Goal: Find specific page/section: Find specific page/section

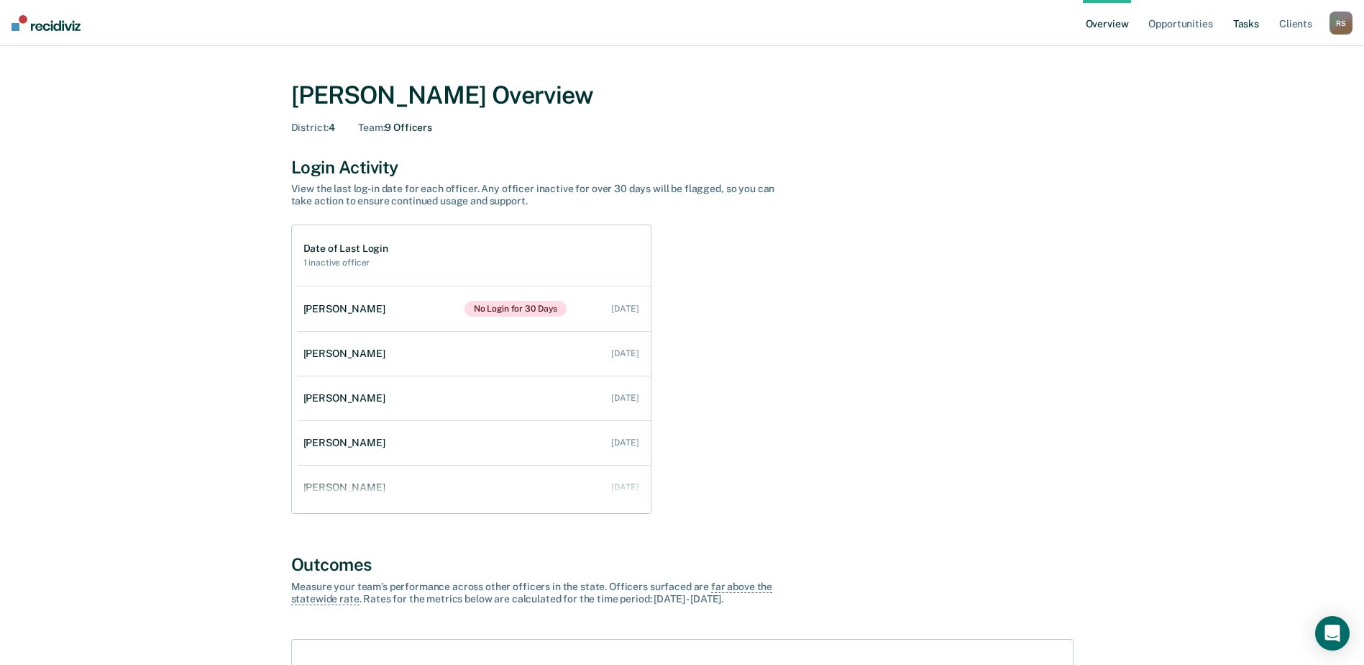
click at [1241, 28] on link "Tasks" at bounding box center [1247, 23] width 32 height 46
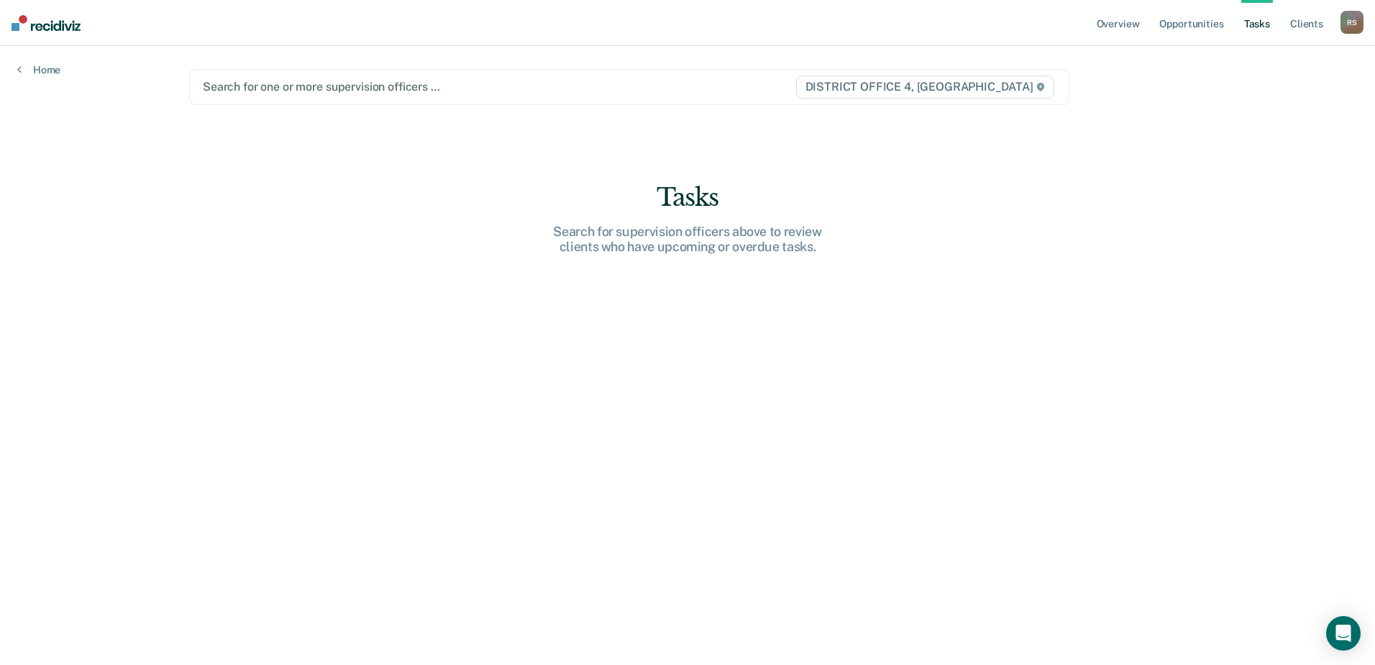
click at [741, 85] on div at bounding box center [499, 86] width 592 height 17
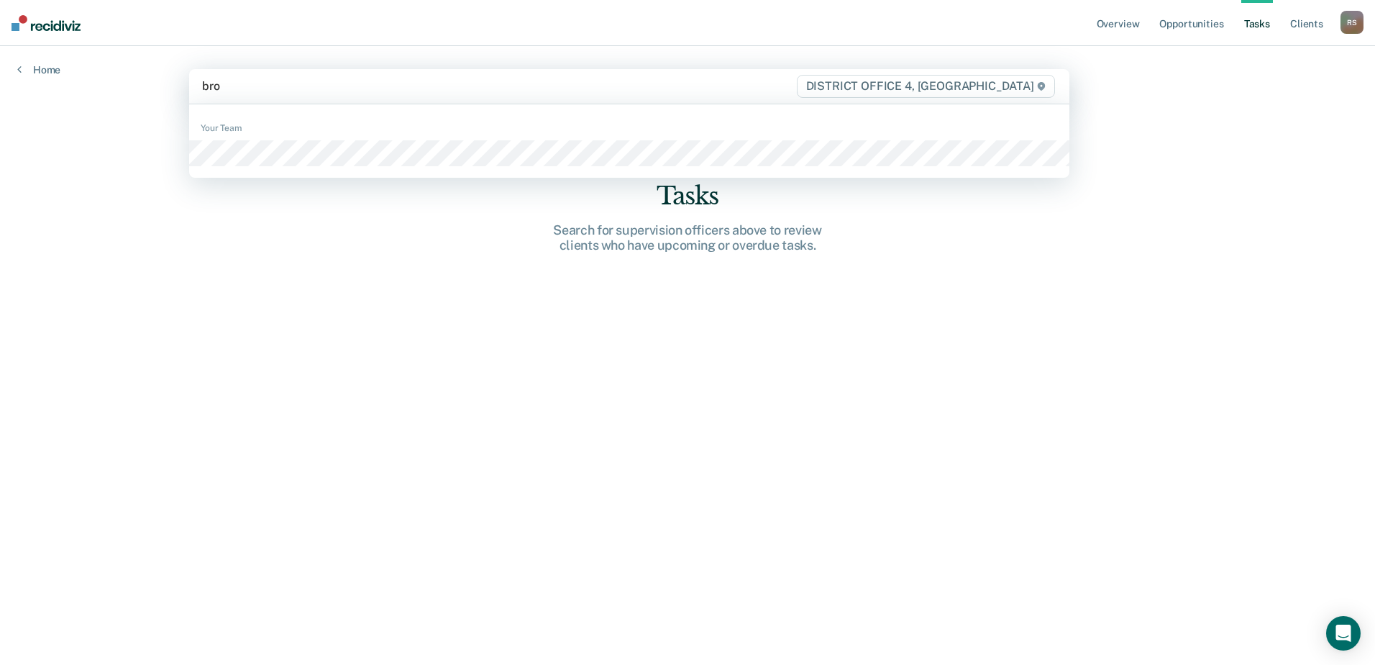
type input "brow"
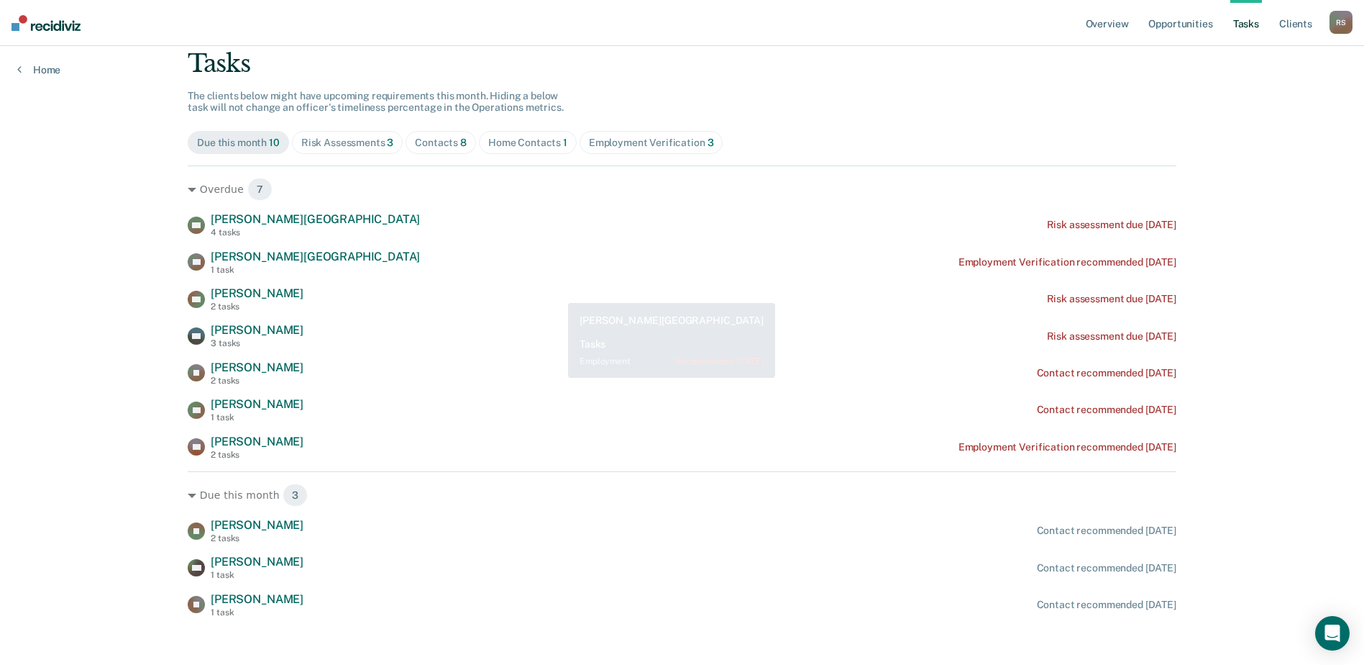
scroll to position [101, 0]
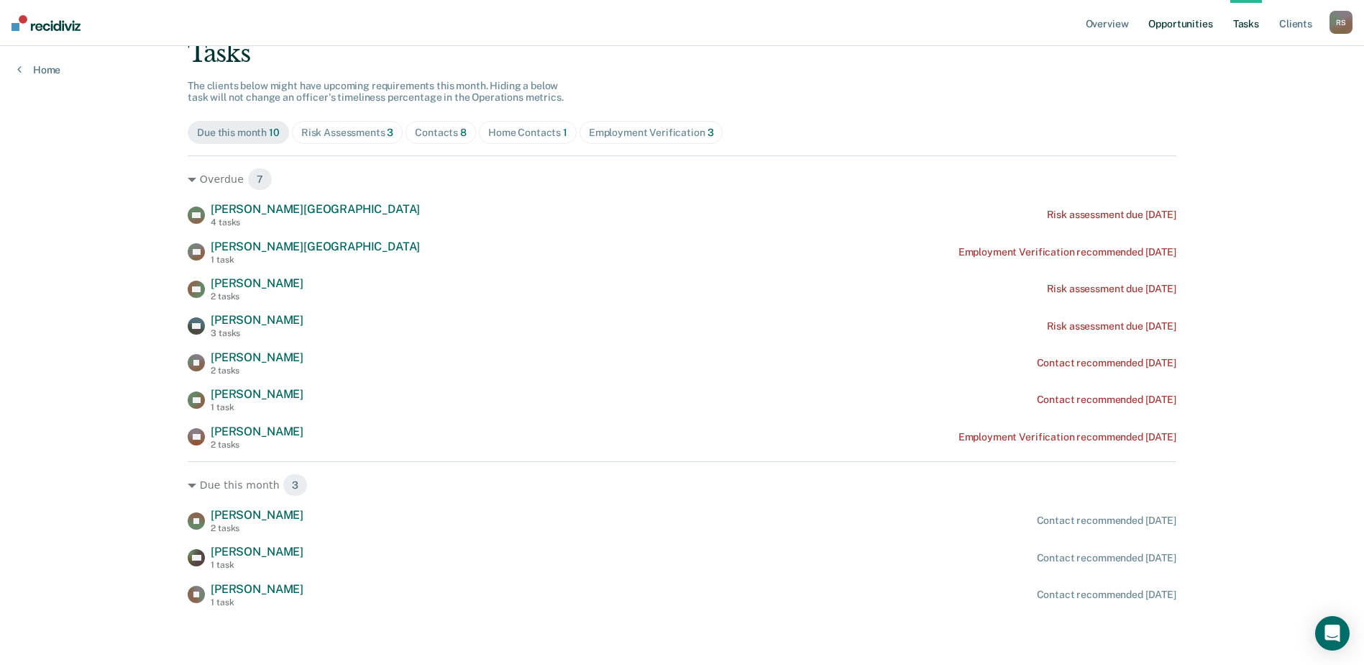
click at [1186, 29] on link "Opportunities" at bounding box center [1181, 23] width 70 height 46
